Goal: Book appointment/travel/reservation

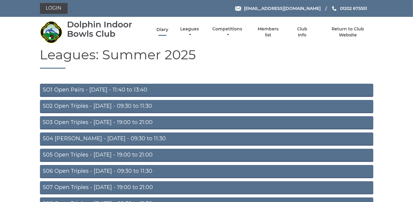
click at [162, 29] on link "Diary" at bounding box center [162, 30] width 12 height 6
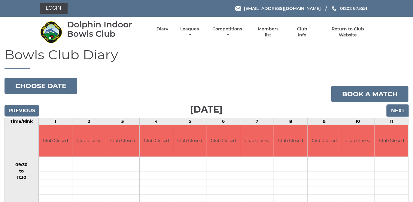
click at [395, 109] on input "Next" at bounding box center [397, 110] width 21 height 11
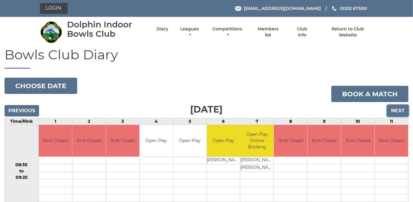
click at [395, 109] on input "Next" at bounding box center [397, 110] width 21 height 11
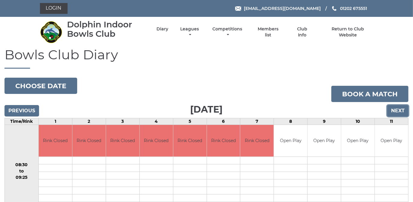
click at [395, 109] on input "Next" at bounding box center [397, 110] width 21 height 11
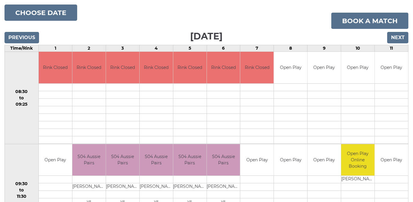
scroll to position [32, 0]
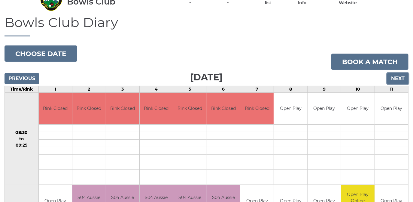
click at [399, 77] on input "Next" at bounding box center [397, 78] width 21 height 11
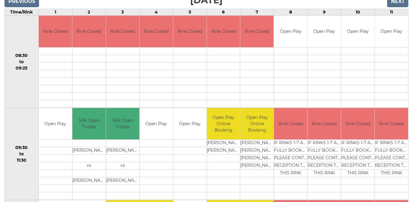
scroll to position [27, 0]
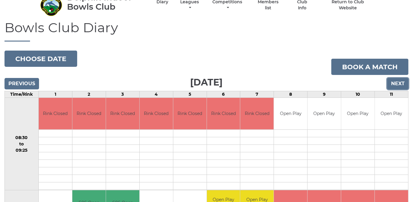
click at [396, 81] on input "Next" at bounding box center [397, 83] width 21 height 11
click at [396, 83] on input "Next" at bounding box center [397, 83] width 21 height 11
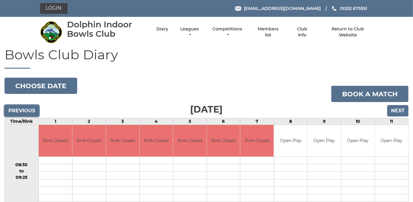
click at [29, 109] on input "Previous" at bounding box center [22, 110] width 35 height 11
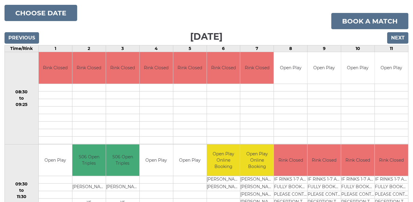
scroll to position [82, 0]
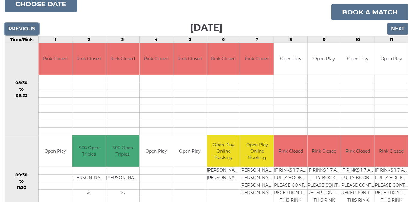
click at [22, 27] on input "Previous" at bounding box center [22, 28] width 35 height 11
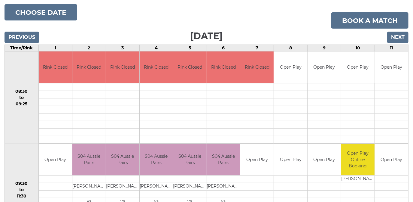
scroll to position [54, 0]
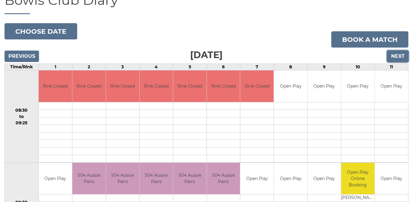
click at [401, 53] on input "Next" at bounding box center [397, 55] width 21 height 11
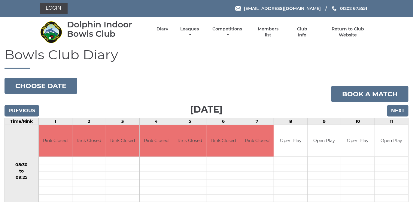
click at [399, 56] on h1 "Bowls Club Diary" at bounding box center [207, 57] width 404 height 21
click at [401, 112] on input "Next" at bounding box center [397, 110] width 21 height 11
click at [402, 109] on input "Next" at bounding box center [397, 110] width 21 height 11
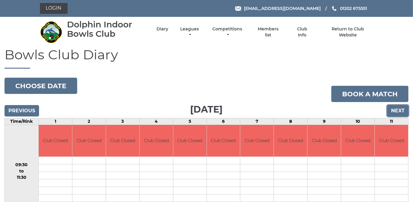
click at [402, 109] on input "Next" at bounding box center [397, 110] width 21 height 11
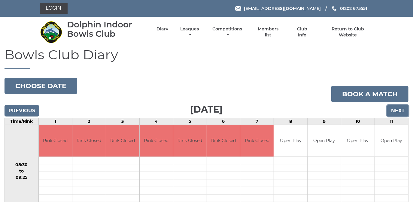
click at [399, 108] on input "Next" at bounding box center [397, 110] width 21 height 11
click at [399, 109] on input "Next" at bounding box center [397, 110] width 21 height 11
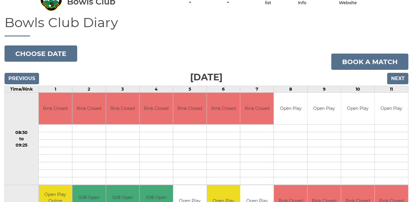
scroll to position [5, 0]
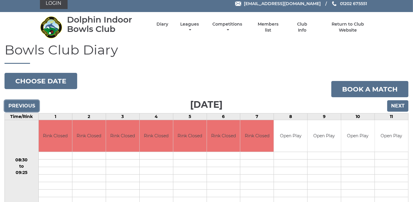
click at [23, 103] on input "Previous" at bounding box center [22, 105] width 35 height 11
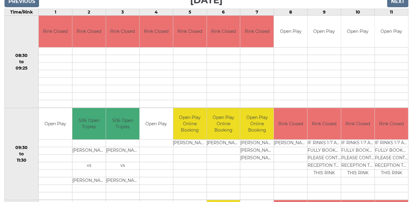
scroll to position [27, 0]
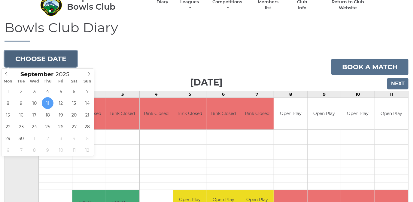
click at [44, 58] on button "Choose date" at bounding box center [41, 58] width 73 height 16
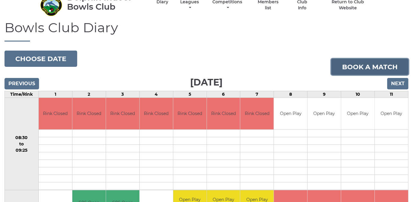
click at [371, 65] on link "Book a match" at bounding box center [369, 67] width 77 height 16
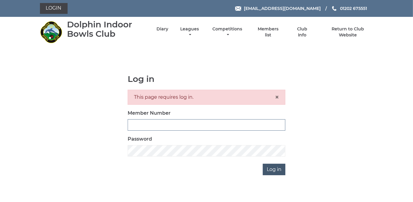
type input "2368"
click at [275, 168] on input "Log in" at bounding box center [274, 168] width 23 height 11
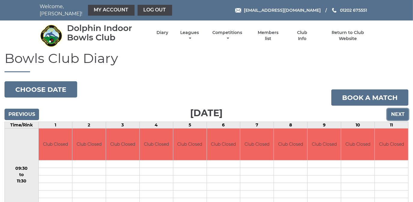
click at [396, 112] on input "Next" at bounding box center [397, 113] width 21 height 11
click at [398, 109] on input "Next" at bounding box center [397, 113] width 21 height 11
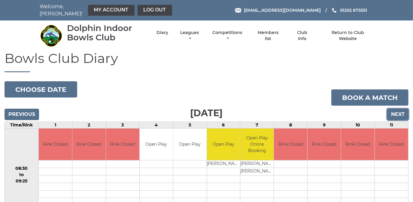
drag, startPoint x: 0, startPoint y: 0, endPoint x: 398, endPoint y: 111, distance: 413.1
click at [398, 111] on input "Next" at bounding box center [397, 113] width 21 height 11
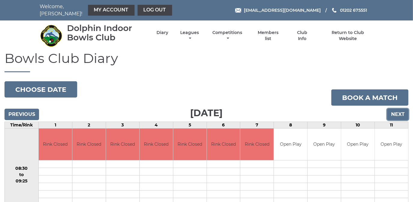
click at [398, 111] on input "Next" at bounding box center [397, 113] width 21 height 11
click at [399, 108] on input "Next" at bounding box center [397, 113] width 21 height 11
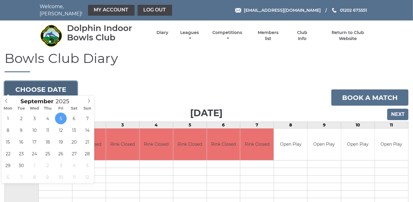
click at [43, 84] on button "Choose date" at bounding box center [41, 89] width 73 height 16
type input "[DATE]"
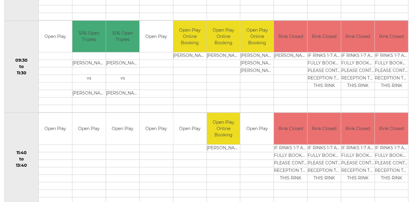
scroll to position [218, 0]
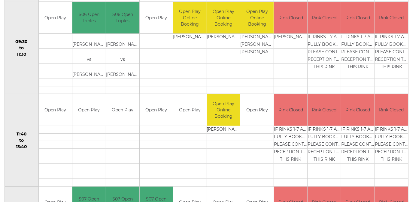
click at [54, 117] on td "Open Play" at bounding box center [55, 110] width 33 height 32
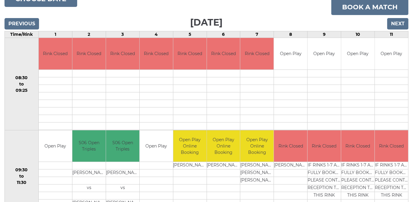
scroll to position [82, 0]
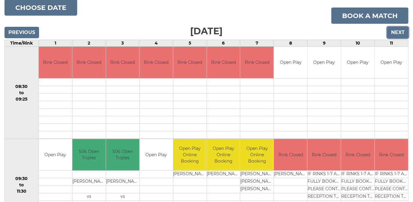
click at [399, 27] on input "Next" at bounding box center [397, 32] width 21 height 11
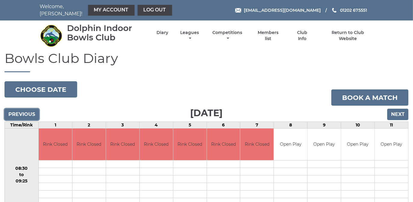
click at [25, 109] on input "Previous" at bounding box center [22, 113] width 35 height 11
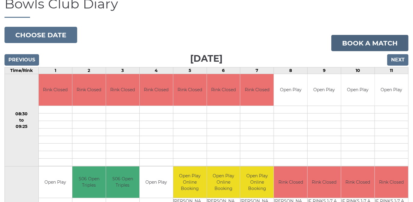
scroll to position [27, 0]
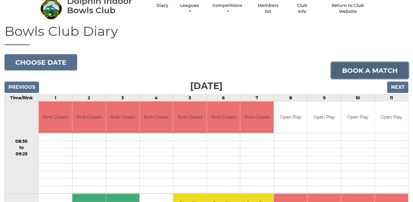
click at [370, 63] on link "Book a match" at bounding box center [369, 70] width 77 height 16
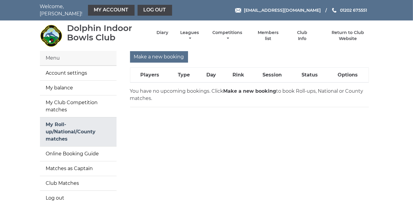
click at [77, 127] on link "My Roll-up/National/County matches" at bounding box center [78, 131] width 77 height 29
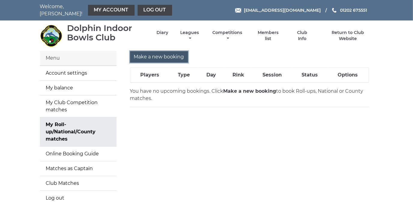
click at [155, 51] on input "Make a new booking" at bounding box center [159, 56] width 58 height 11
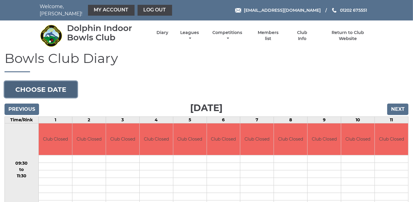
click at [50, 85] on button "Choose date" at bounding box center [41, 89] width 73 height 16
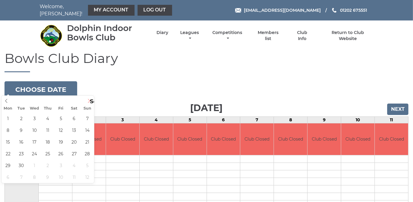
click at [89, 100] on icon at bounding box center [89, 101] width 4 height 4
type input "2025-09-11"
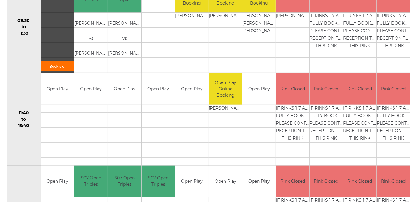
scroll to position [246, 0]
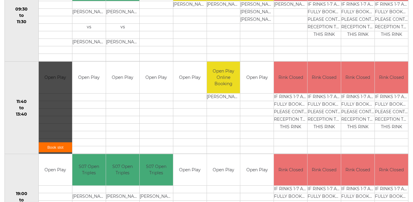
click at [55, 143] on link "Book slot" at bounding box center [55, 147] width 33 height 10
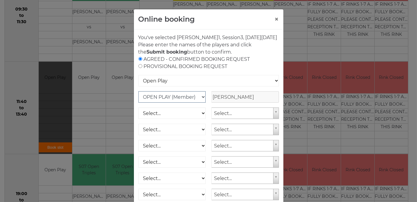
click at [201, 102] on select "OPEN PLAY (Member) SPOONS (Member) 16 - 30 Club (Member) National County (Membe…" at bounding box center [172, 96] width 68 height 11
select select "1_21"
click at [138, 98] on select "OPEN PLAY (Member) SPOONS (Member) 16 - 30 Club (Member) National County (Membe…" at bounding box center [172, 96] width 68 height 11
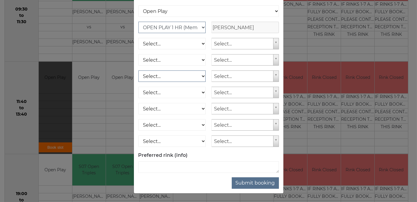
scroll to position [77, 0]
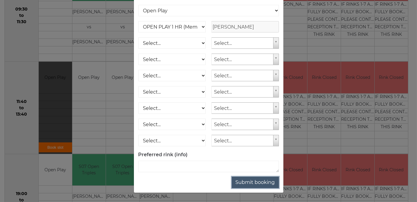
click at [253, 181] on button "Submit booking" at bounding box center [255, 181] width 47 height 11
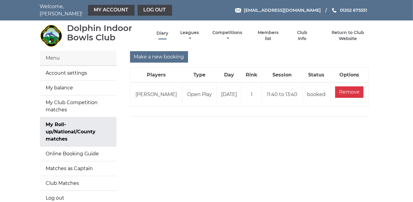
click at [165, 30] on link "Diary" at bounding box center [162, 33] width 12 height 6
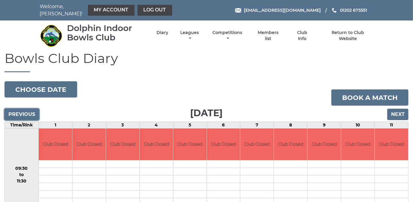
click at [29, 108] on input "Previous" at bounding box center [22, 113] width 35 height 11
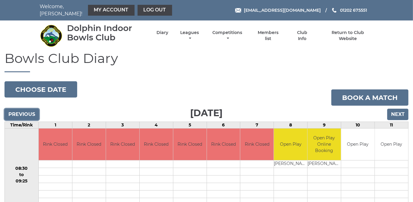
click at [29, 108] on input "Previous" at bounding box center [22, 113] width 35 height 11
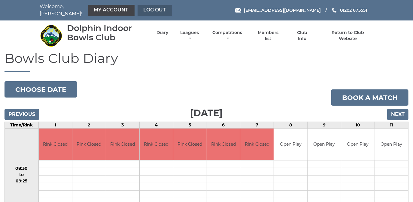
click at [150, 6] on link "Log out" at bounding box center [155, 10] width 35 height 11
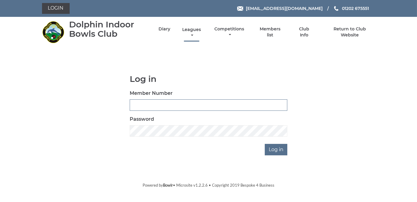
type input "2368"
click at [194, 30] on link "Leagues" at bounding box center [192, 33] width 22 height 12
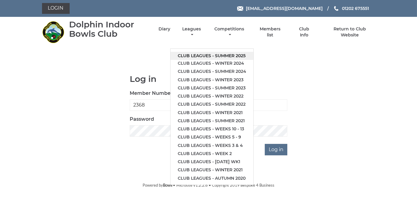
click at [195, 56] on link "Club leagues - Summer 2025" at bounding box center [212, 56] width 83 height 8
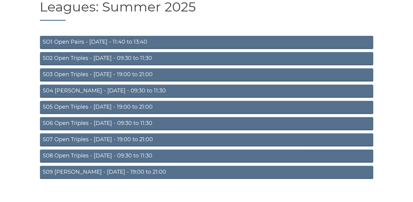
scroll to position [52, 0]
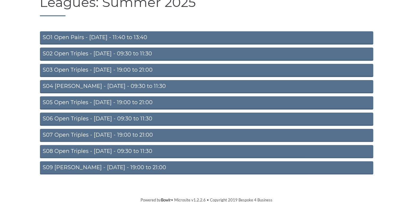
click at [131, 68] on link "S03 Open Triples - Tuesday - 19:00 to 21:00" at bounding box center [206, 70] width 333 height 13
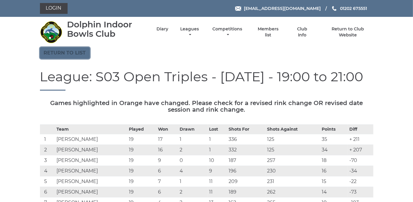
click at [70, 52] on link "Return to list" at bounding box center [65, 52] width 50 height 11
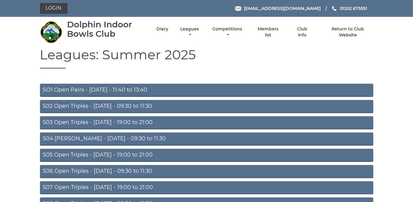
click at [105, 153] on link "S05 Open Triples - Wednesday - 19:00 to 21:00" at bounding box center [206, 154] width 333 height 13
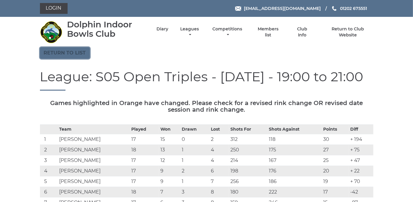
click at [77, 50] on link "Return to list" at bounding box center [65, 52] width 50 height 11
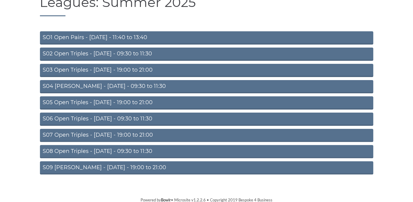
scroll to position [52, 0]
click at [119, 165] on link "S09 Aussie Pairs - Friday - 19:00 to 21:00" at bounding box center [206, 167] width 333 height 13
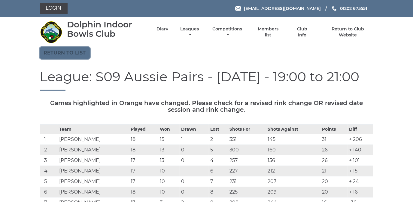
click at [62, 52] on link "Return to list" at bounding box center [65, 52] width 50 height 11
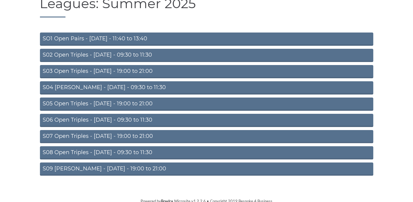
scroll to position [52, 0]
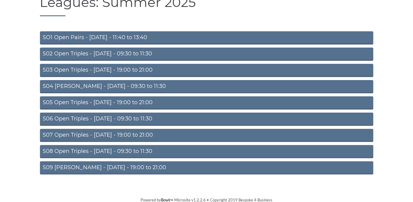
click at [128, 99] on link "S05 Open Triples - Wednesday - 19:00 to 21:00" at bounding box center [206, 102] width 333 height 13
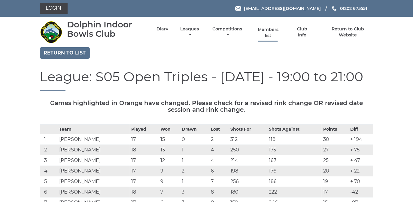
click at [270, 29] on link "Members list" at bounding box center [268, 33] width 28 height 12
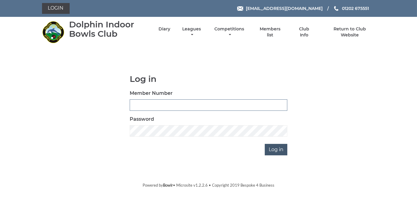
type input "2368"
click at [275, 148] on input "Log in" at bounding box center [276, 149] width 23 height 11
